Goal: Transaction & Acquisition: Download file/media

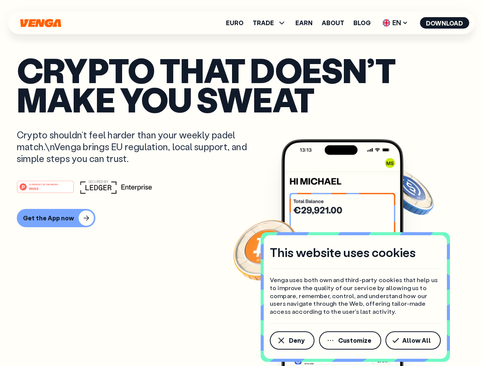
click at [241, 183] on div "#1 PRODUCT OF THE MONTH Web3" at bounding box center [241, 187] width 448 height 14
click at [291, 341] on span "Deny" at bounding box center [297, 341] width 16 height 6
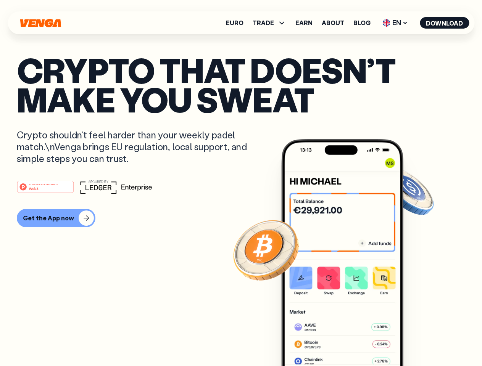
click at [351, 341] on img at bounding box center [342, 267] width 122 height 256
click at [414, 341] on article "Crypto that doesn’t make you sweat Crypto shouldn’t feel harder than your weekl…" at bounding box center [241, 198] width 448 height 286
click at [272, 23] on span "TRADE" at bounding box center [263, 23] width 21 height 6
click at [395, 23] on span "EN" at bounding box center [395, 23] width 31 height 12
click at [444, 23] on button "Download" at bounding box center [444, 22] width 49 height 11
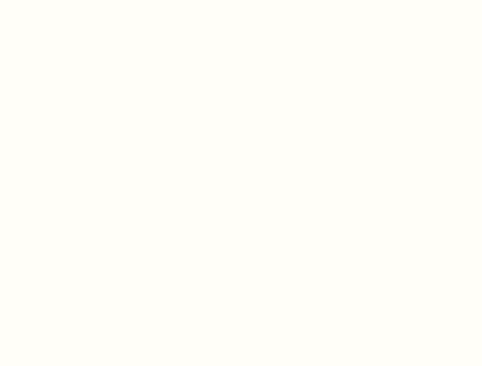
click at [241, 0] on html "This website uses cookies Venga uses both own and third-party cookies that help…" at bounding box center [241, 0] width 482 height 0
click at [55, 0] on html "This website uses cookies Venga uses both own and third-party cookies that help…" at bounding box center [241, 0] width 482 height 0
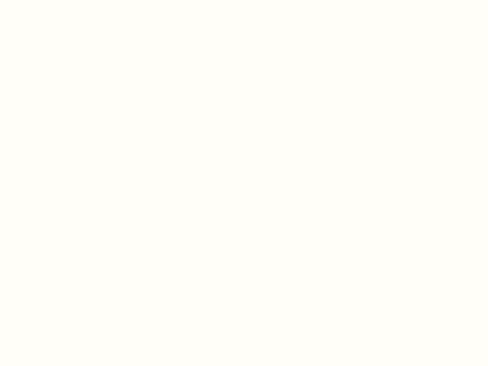
click at [47, 0] on html "This website uses cookies Venga uses both own and third-party cookies that help…" at bounding box center [244, 0] width 488 height 0
